Goal: Book appointment/travel/reservation

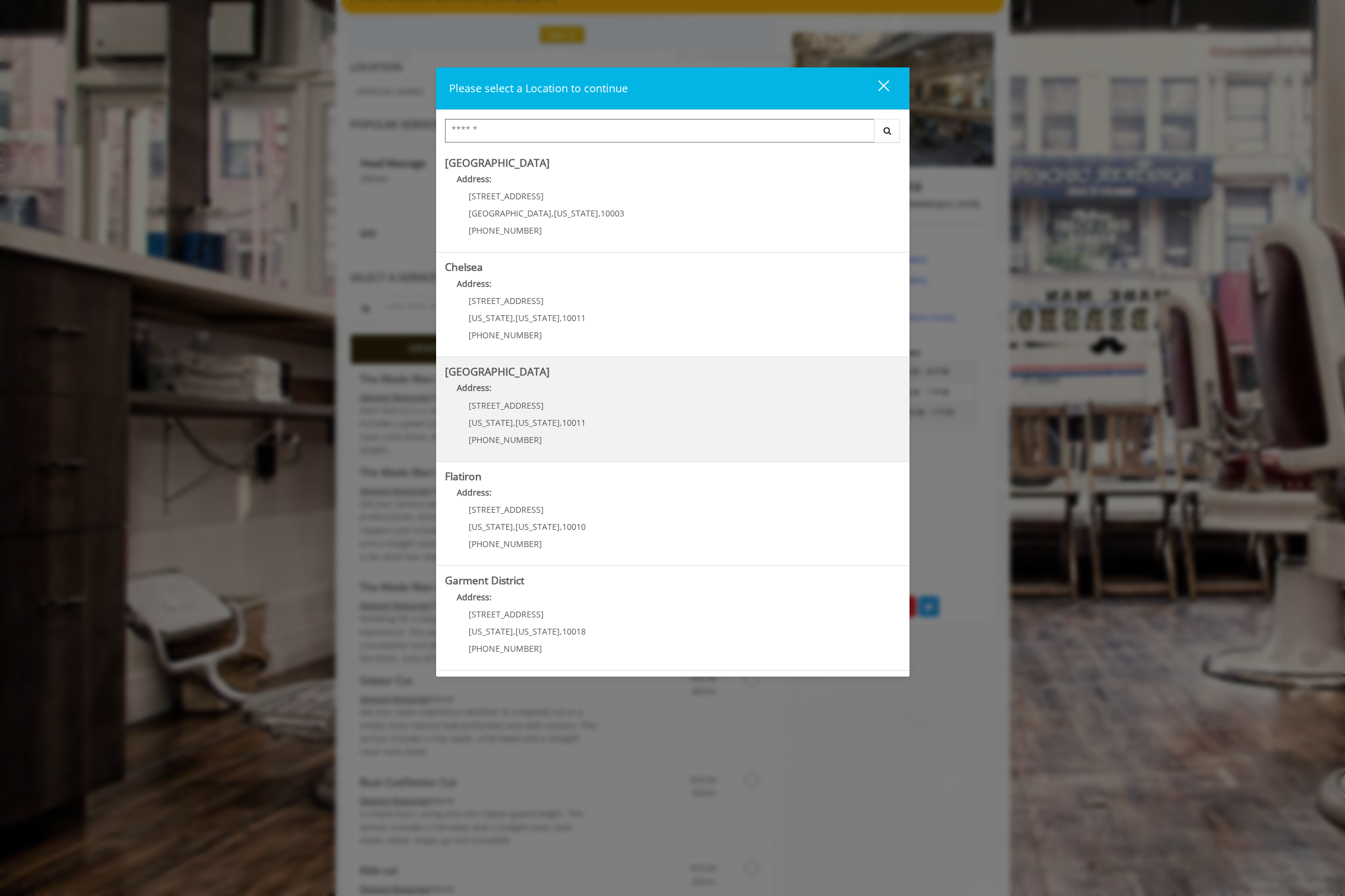
scroll to position [132, 0]
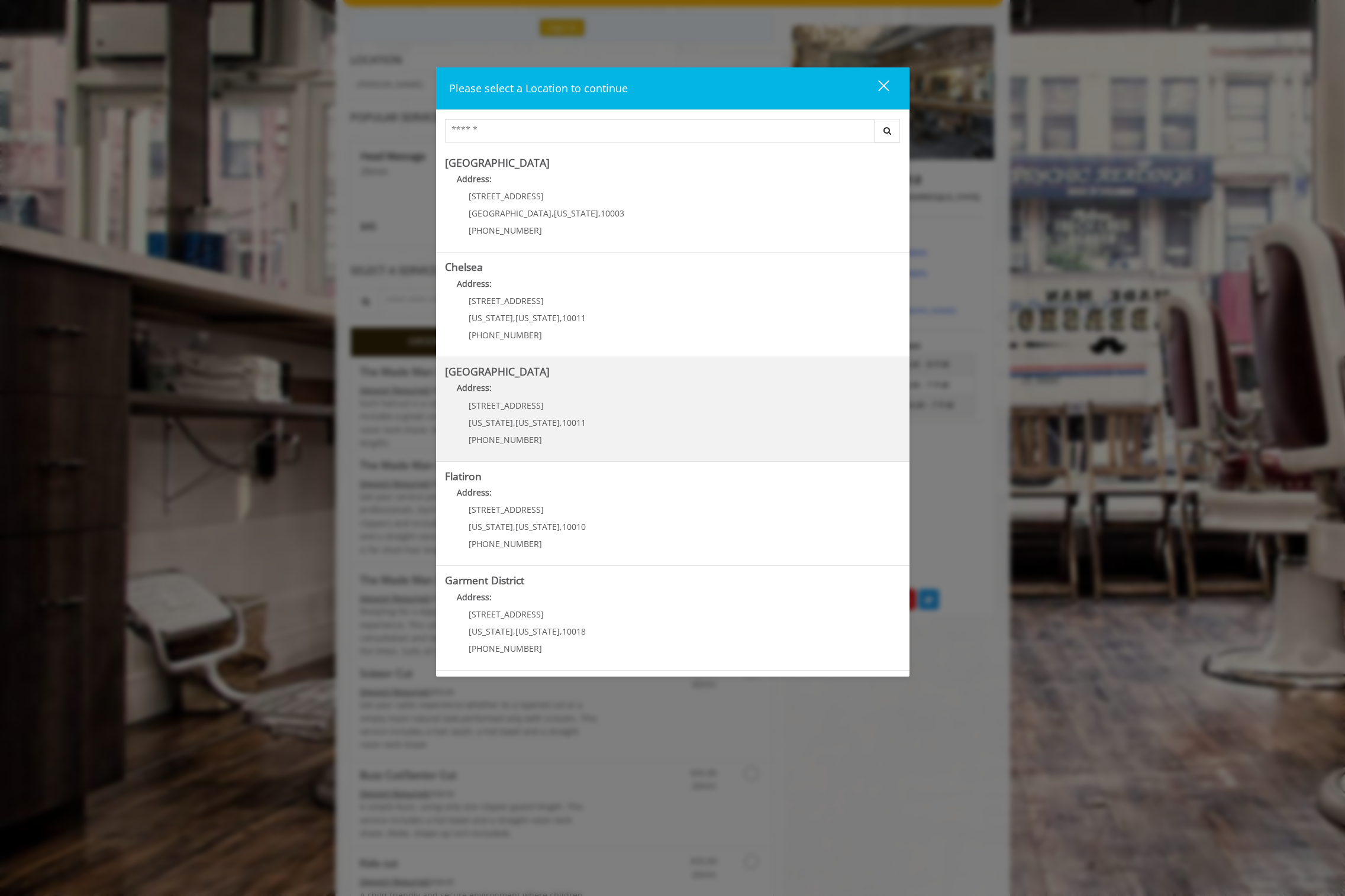
click at [641, 386] on Street "Address:" at bounding box center [672, 391] width 456 height 19
